Goal: Task Accomplishment & Management: Manage account settings

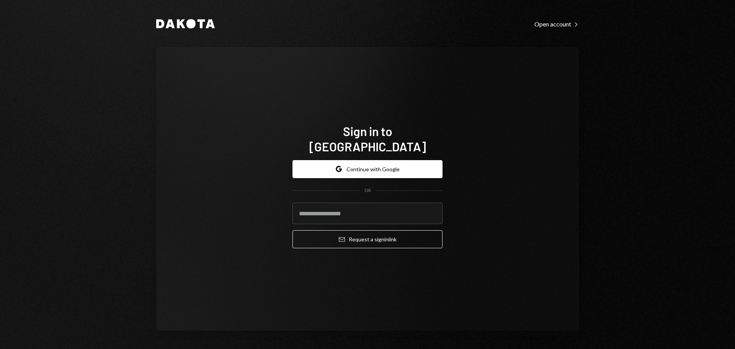
type input "**********"
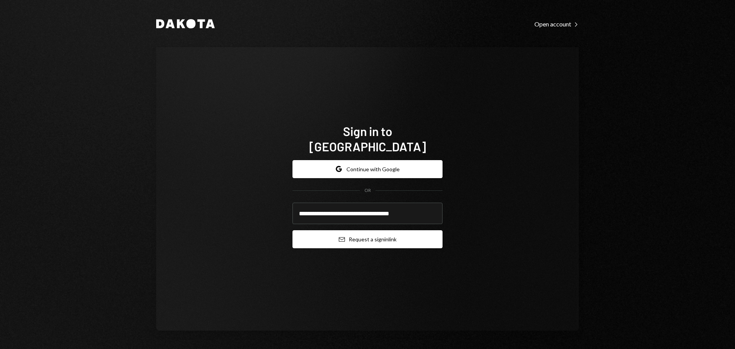
click at [350, 234] on button "Email Request a sign in link" at bounding box center [368, 239] width 150 height 18
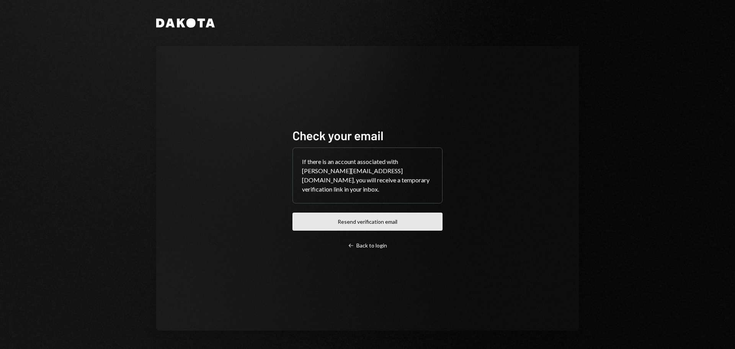
click at [356, 217] on button "Resend verification email" at bounding box center [368, 222] width 150 height 18
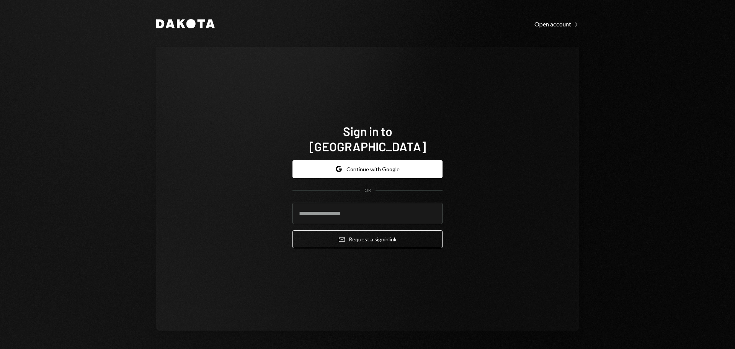
type input "**********"
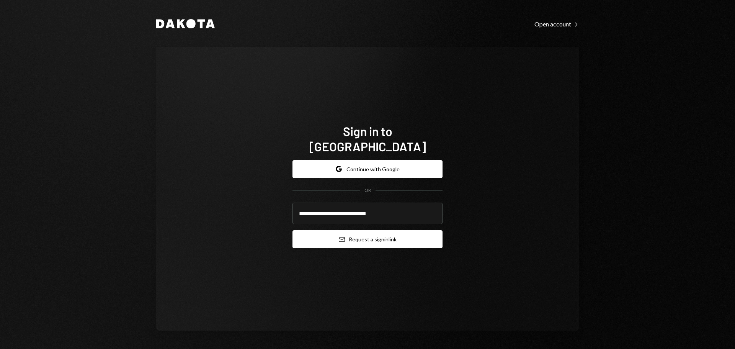
click at [397, 237] on button "Email Request a sign in link" at bounding box center [368, 239] width 150 height 18
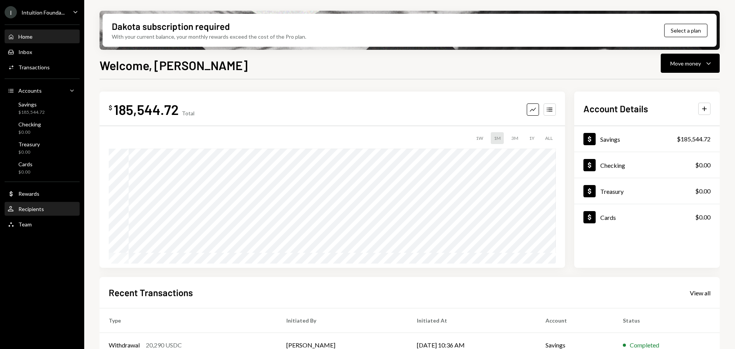
click at [48, 214] on div "User Recipients" at bounding box center [42, 209] width 69 height 13
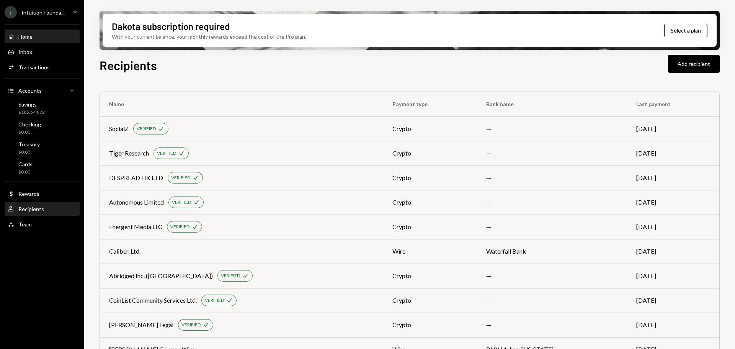
click at [34, 36] on div "Home Home" at bounding box center [42, 36] width 69 height 7
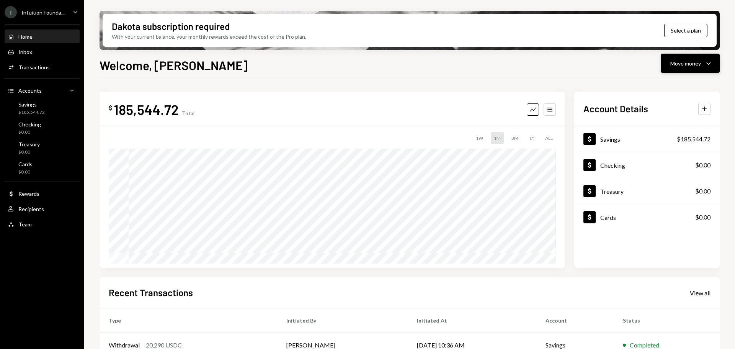
click at [699, 62] on div "Move money" at bounding box center [685, 63] width 31 height 8
click at [677, 87] on div "Send" at bounding box center [684, 86] width 56 height 8
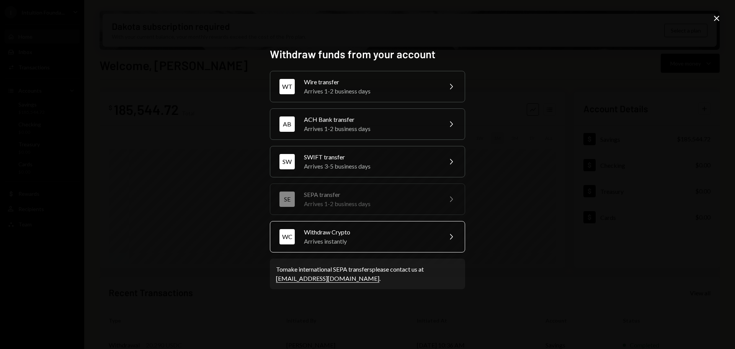
click at [371, 239] on div "Arrives instantly" at bounding box center [370, 241] width 133 height 9
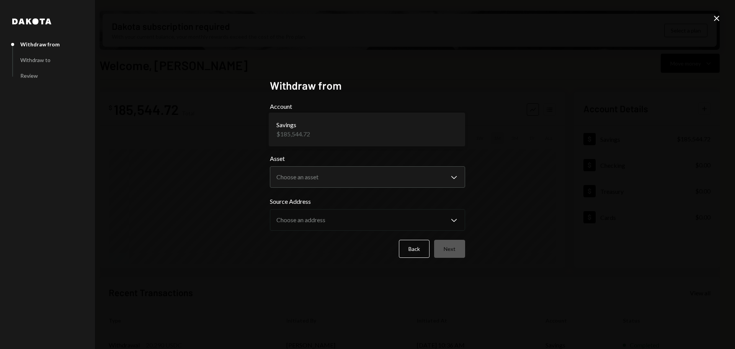
click at [313, 134] on body "I Intuition Founda... Caret Down Home Home Inbox Inbox Activities Transactions …" at bounding box center [367, 174] width 735 height 349
click at [309, 177] on body "I Intuition Founda... Caret Down Home Home Inbox Inbox Activities Transactions …" at bounding box center [367, 174] width 735 height 349
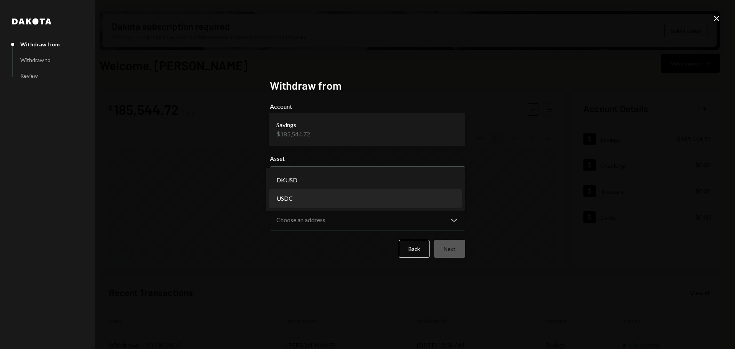
select select "****"
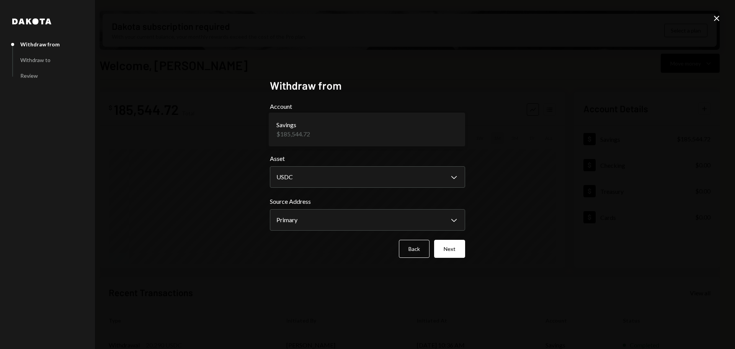
click at [320, 200] on label "Source Address" at bounding box center [367, 201] width 195 height 9
click at [452, 248] on button "Next" at bounding box center [449, 249] width 31 height 18
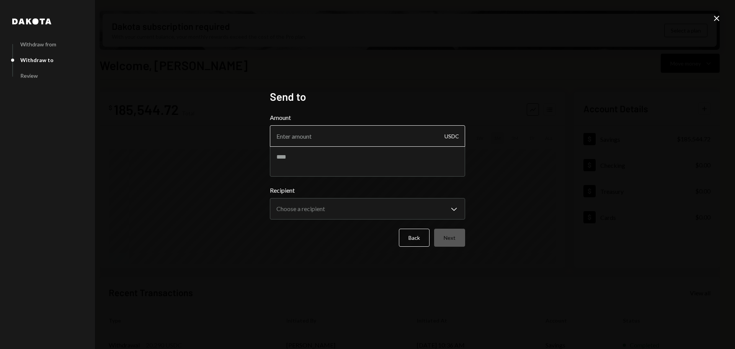
click at [334, 142] on input "Amount" at bounding box center [367, 135] width 195 height 21
click at [334, 141] on input "Amount" at bounding box center [367, 135] width 195 height 21
type input "10323"
click at [330, 177] on form "**********" at bounding box center [367, 180] width 195 height 134
click at [327, 168] on textarea at bounding box center [367, 161] width 195 height 31
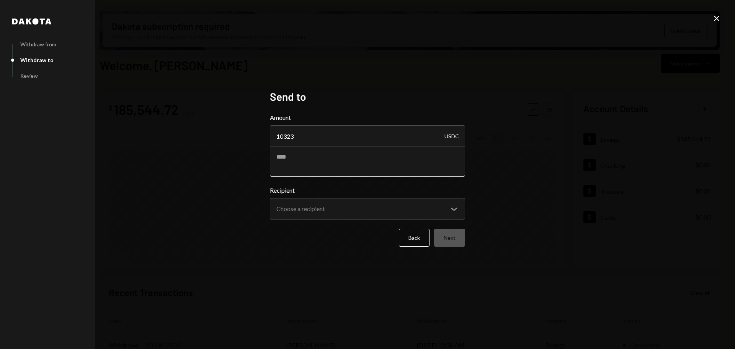
click at [327, 168] on textarea at bounding box center [367, 161] width 195 height 31
click at [324, 162] on textarea at bounding box center [367, 161] width 195 height 31
drag, startPoint x: 348, startPoint y: 155, endPoint x: 339, endPoint y: 156, distance: 8.8
click at [339, 156] on textarea "**********" at bounding box center [367, 161] width 195 height 31
click at [417, 167] on textarea "**********" at bounding box center [367, 161] width 195 height 31
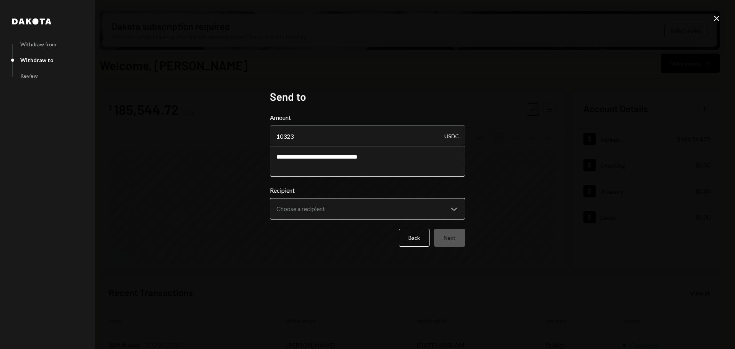
type textarea "**********"
click at [362, 208] on body "I Intuition Founda... Caret Down Home Home Inbox Inbox Activities Transactions …" at bounding box center [367, 174] width 735 height 349
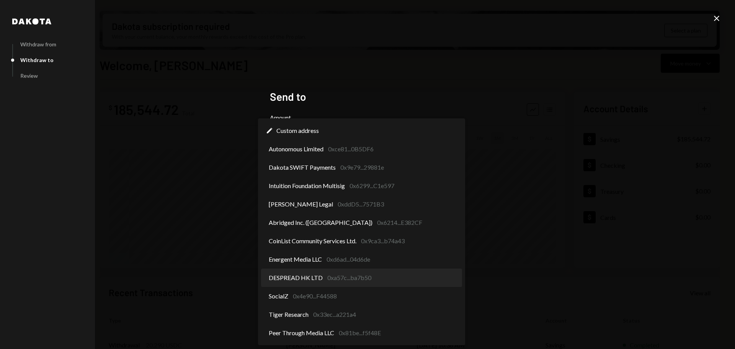
select select "**********"
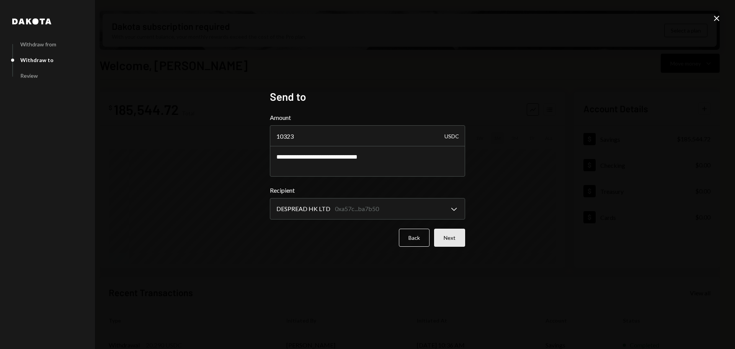
click at [447, 237] on button "Next" at bounding box center [449, 238] width 31 height 18
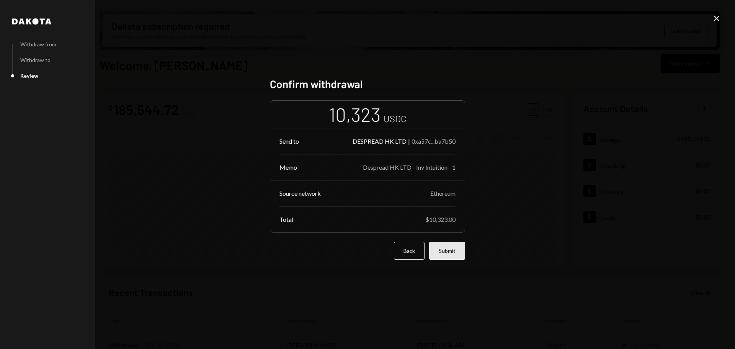
click at [440, 252] on button "Submit" at bounding box center [447, 251] width 36 height 18
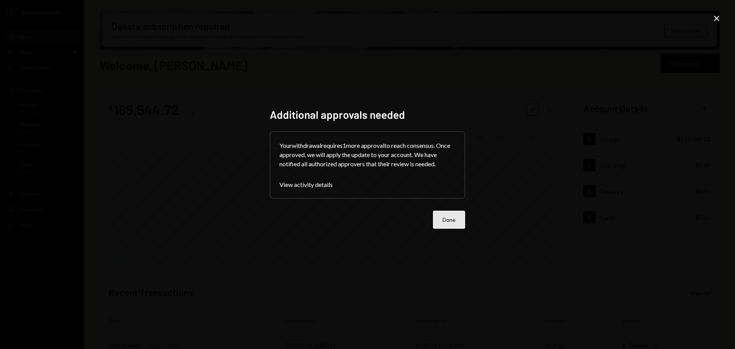
click at [451, 216] on button "Done" at bounding box center [449, 220] width 32 height 18
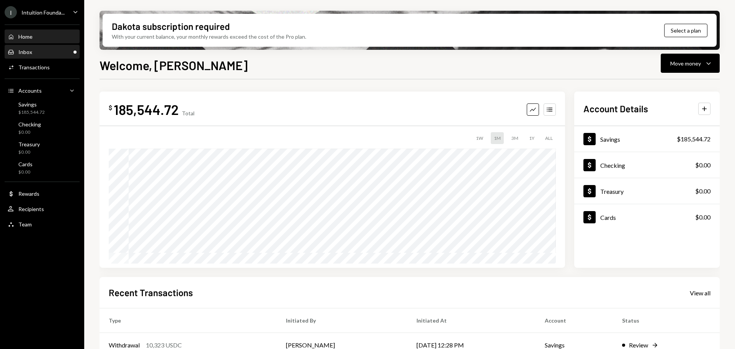
click at [42, 50] on div "Inbox Inbox" at bounding box center [42, 52] width 69 height 7
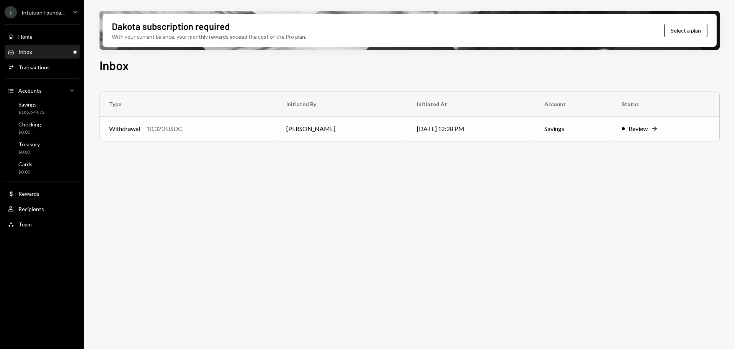
drag, startPoint x: 235, startPoint y: 126, endPoint x: 235, endPoint y: 132, distance: 6.1
click at [235, 128] on div "Withdrawal 10,323 USDC" at bounding box center [188, 128] width 159 height 9
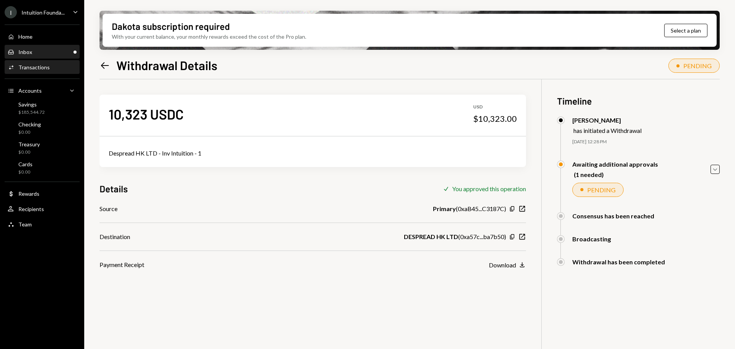
click at [36, 54] on div "Inbox Inbox" at bounding box center [42, 52] width 69 height 7
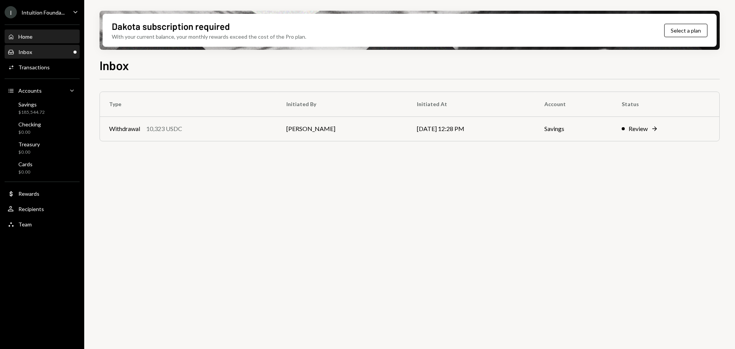
click at [21, 41] on div "Home Home" at bounding box center [42, 36] width 69 height 13
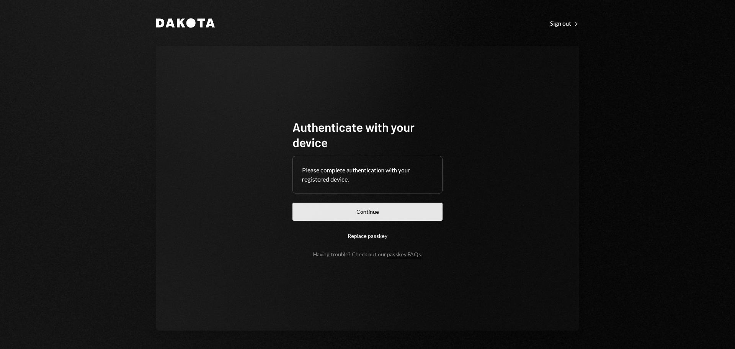
click at [370, 217] on button "Continue" at bounding box center [368, 212] width 150 height 18
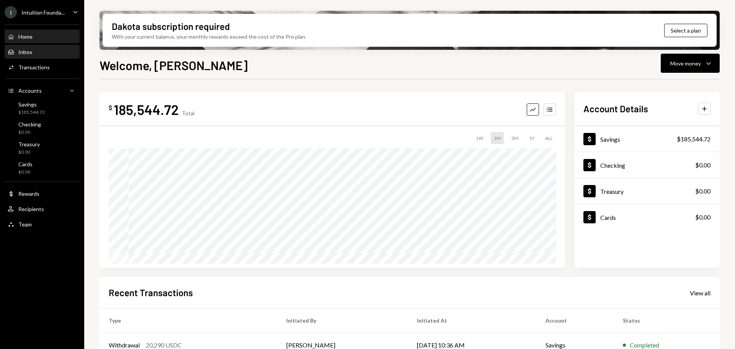
click at [34, 57] on div "Inbox Inbox" at bounding box center [42, 52] width 69 height 13
click at [46, 40] on div "Home Home" at bounding box center [42, 36] width 69 height 7
click at [51, 13] on div "Intuition Founda..." at bounding box center [42, 12] width 43 height 7
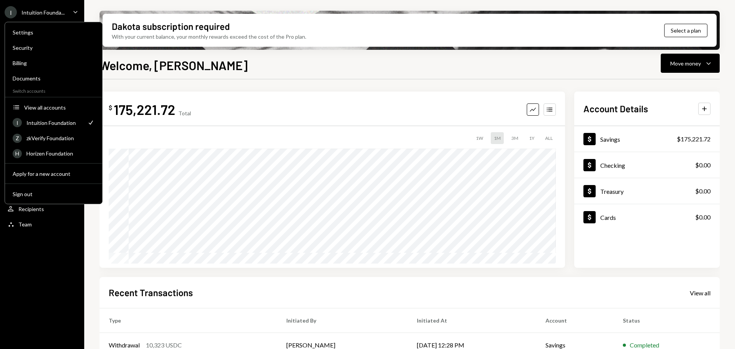
drag, startPoint x: 44, startPoint y: 234, endPoint x: 56, endPoint y: 235, distance: 11.9
click at [44, 234] on div "I Intuition Founda... Caret Down Home Home Inbox Inbox Activities Transactions …" at bounding box center [42, 174] width 84 height 349
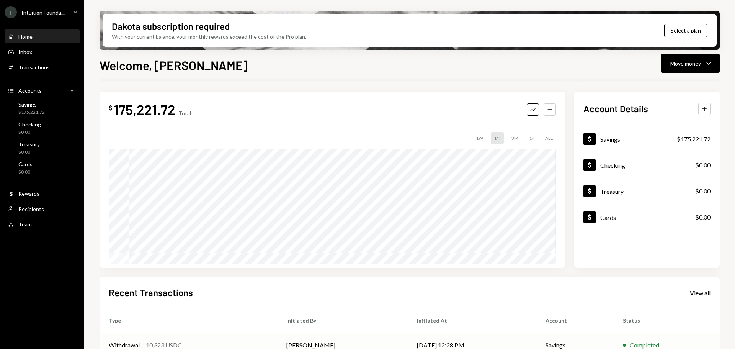
scroll to position [38, 0]
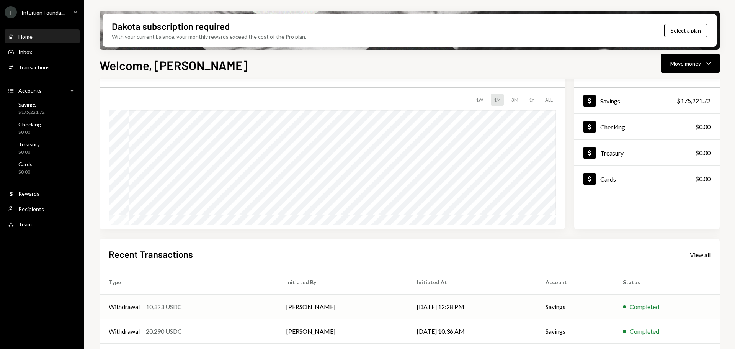
click at [601, 302] on td "Savings" at bounding box center [574, 306] width 77 height 25
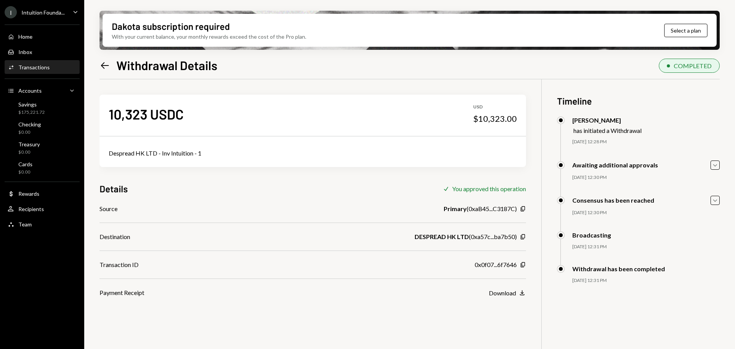
scroll to position [38, 0]
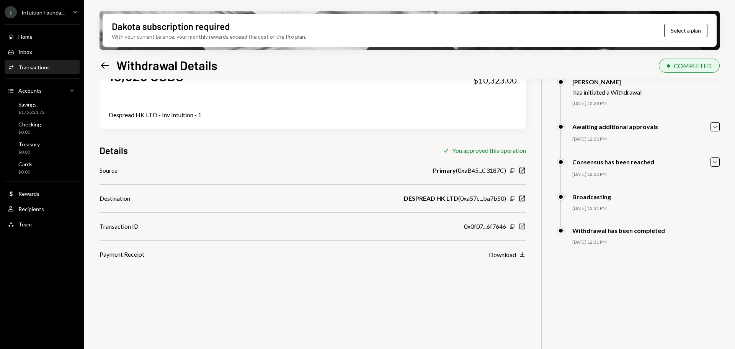
click at [523, 225] on icon "button" at bounding box center [523, 227] width 6 height 6
click at [98, 69] on div "Dakota subscription required With your current balance, your monthly rewards ex…" at bounding box center [409, 174] width 651 height 349
click at [106, 65] on icon at bounding box center [105, 65] width 8 height 7
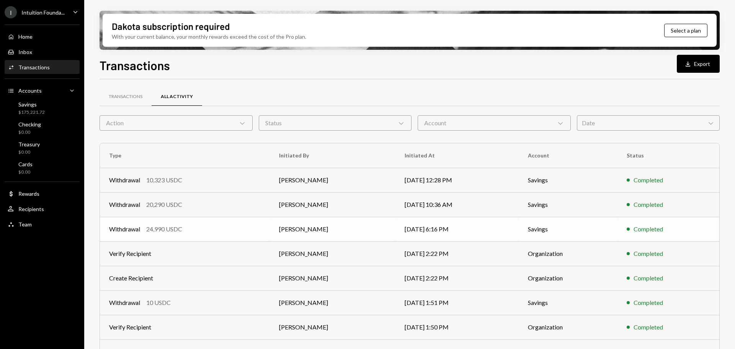
click at [324, 234] on td "[PERSON_NAME]" at bounding box center [332, 229] width 125 height 25
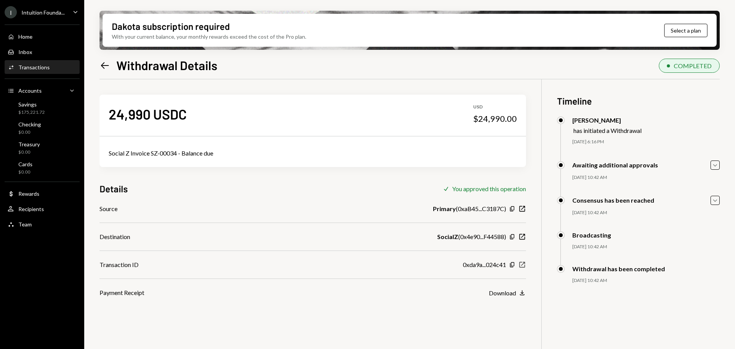
click at [523, 266] on icon "New Window" at bounding box center [522, 265] width 8 height 8
click at [49, 64] on div "Activities Transactions" at bounding box center [42, 67] width 69 height 7
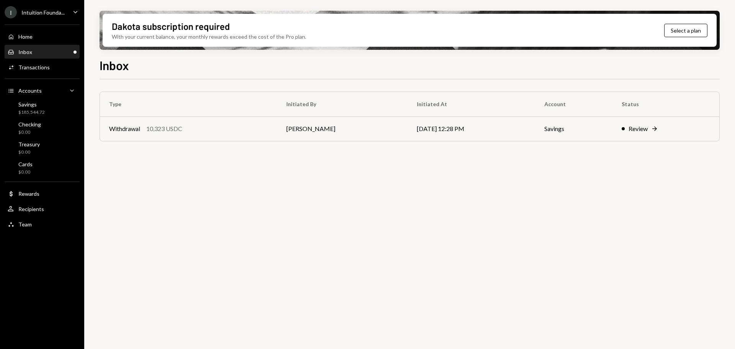
click at [54, 47] on div "Inbox Inbox" at bounding box center [42, 52] width 69 height 13
click at [155, 114] on th "Type" at bounding box center [188, 104] width 177 height 25
click at [169, 126] on div "10,323 USDC" at bounding box center [164, 128] width 36 height 9
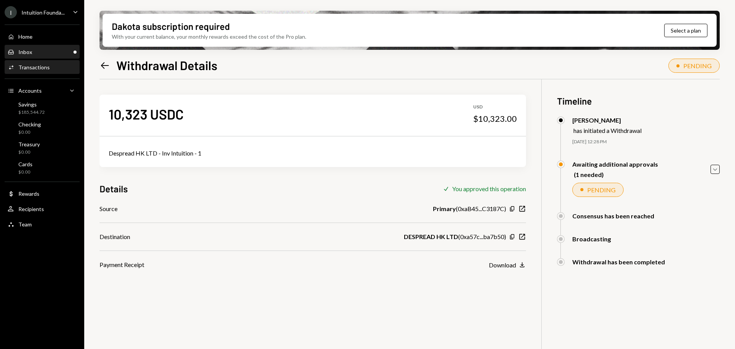
click at [68, 51] on div "Inbox Inbox" at bounding box center [42, 52] width 69 height 7
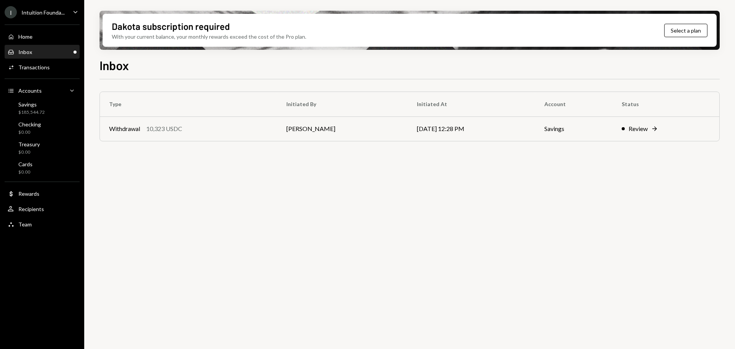
click at [44, 11] on div "Intuition Founda..." at bounding box center [42, 12] width 43 height 7
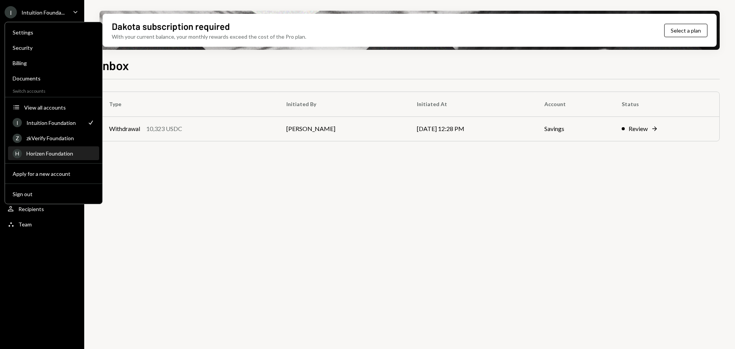
click at [48, 149] on div "H Horizen Foundation" at bounding box center [54, 153] width 82 height 13
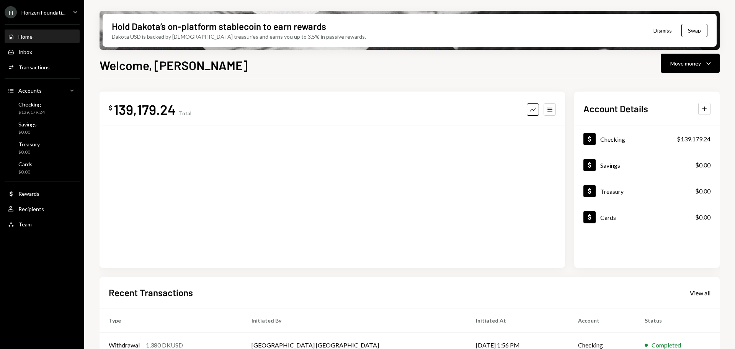
click at [43, 15] on div "Horizen Foundati..." at bounding box center [43, 12] width 44 height 7
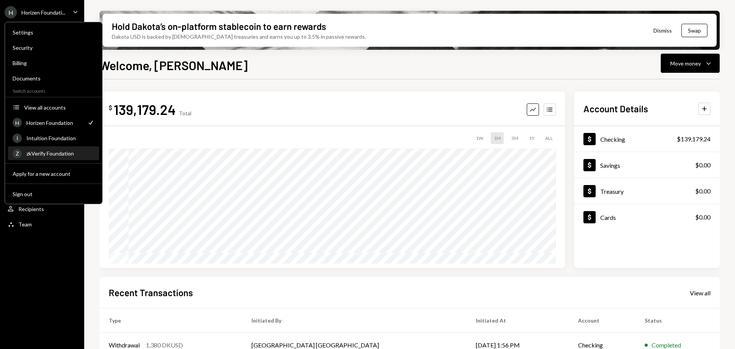
click at [52, 156] on div "zkVerify Foundation" at bounding box center [60, 153] width 68 height 7
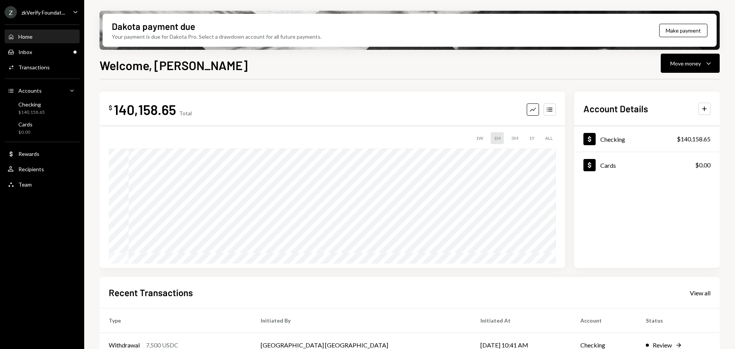
click at [33, 59] on div "Home Home Inbox Inbox Activities Transactions Accounts Accounts Caret Down Chec…" at bounding box center [42, 106] width 84 height 173
click at [33, 51] on div "Inbox Inbox" at bounding box center [42, 52] width 69 height 7
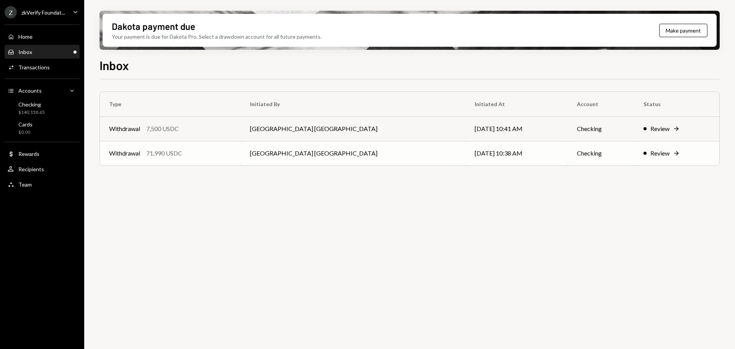
click at [192, 152] on div "Withdrawal 71,990 USDC" at bounding box center [170, 153] width 123 height 9
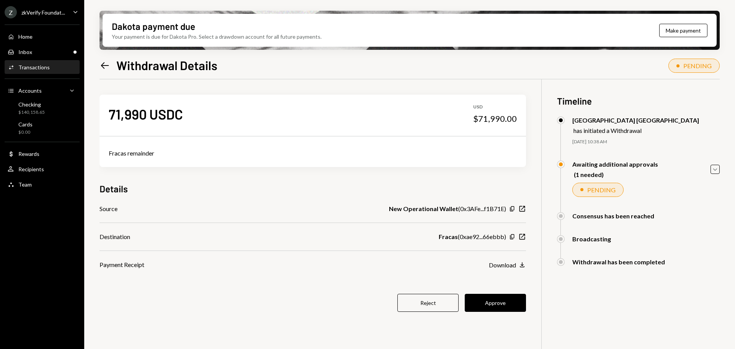
click at [520, 293] on div "71,990 USDC USD $71,990.00 Fracas remainder Details Source New Operational Wall…" at bounding box center [313, 207] width 427 height 257
click at [513, 300] on button "Approve" at bounding box center [495, 303] width 61 height 18
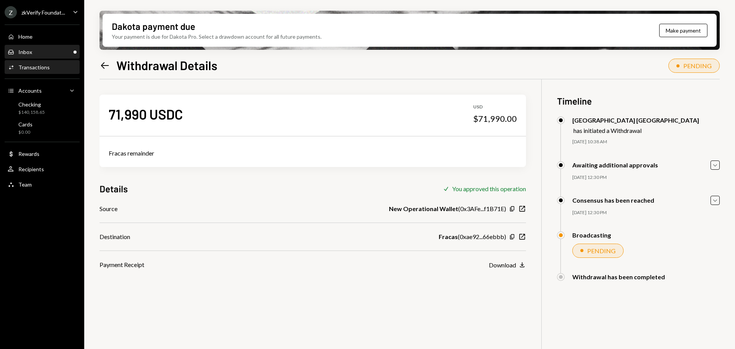
click at [34, 51] on div "Inbox Inbox" at bounding box center [42, 52] width 69 height 7
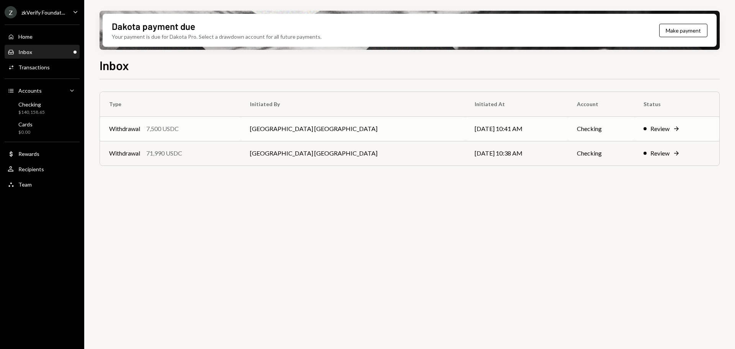
click at [191, 135] on td "Withdrawal 7,500 USDC" at bounding box center [170, 128] width 141 height 25
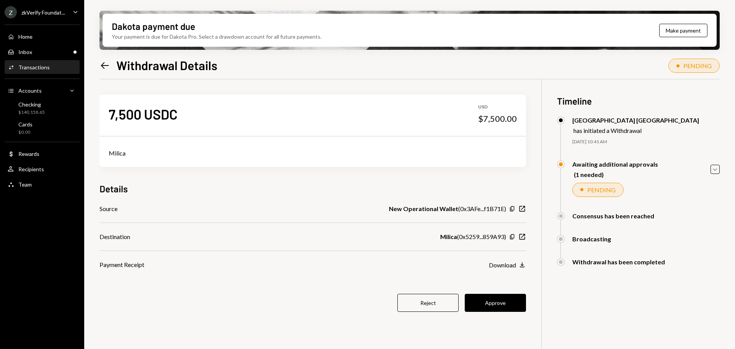
drag, startPoint x: 326, startPoint y: 242, endPoint x: 347, endPoint y: 258, distance: 26.0
click at [326, 242] on div "Source New Operational Wallet ( 0x3AFe...f1B71E ) Copy New Window Destination M…" at bounding box center [313, 236] width 427 height 65
click at [522, 304] on button "Approve" at bounding box center [495, 303] width 61 height 18
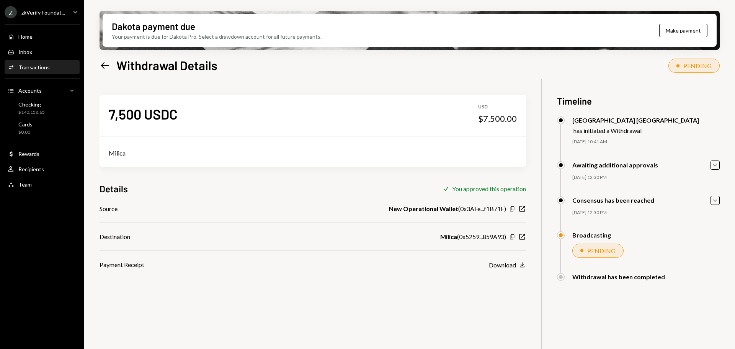
click at [44, 16] on div "Z zkVerify Foundat..." at bounding box center [35, 12] width 60 height 12
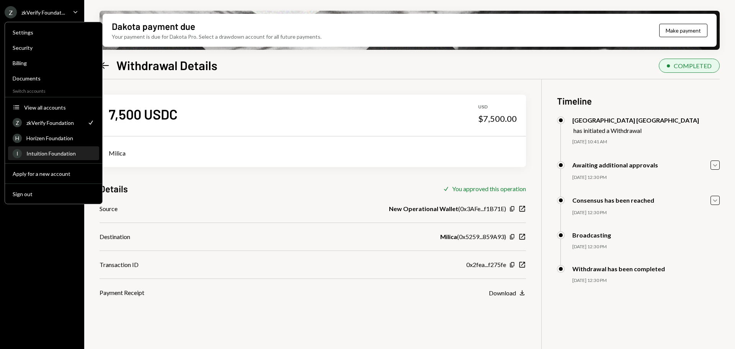
click at [50, 153] on div "Intuition Foundation" at bounding box center [60, 153] width 68 height 7
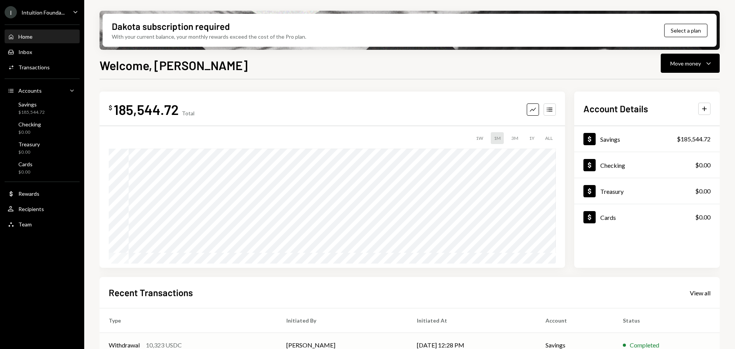
click at [528, 339] on td "[DATE] 12:28 PM" at bounding box center [472, 345] width 129 height 25
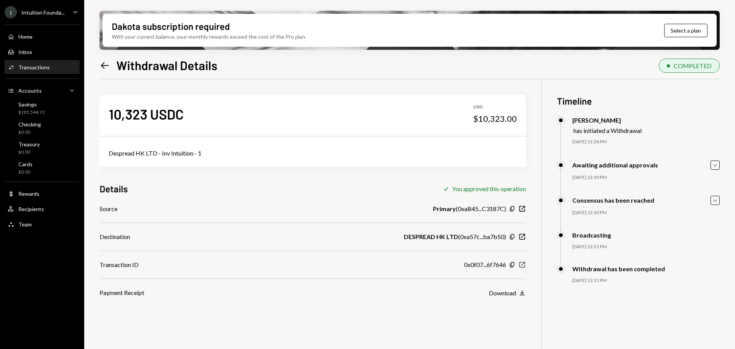
click at [523, 266] on icon "New Window" at bounding box center [522, 265] width 8 height 8
